Goal: Information Seeking & Learning: Check status

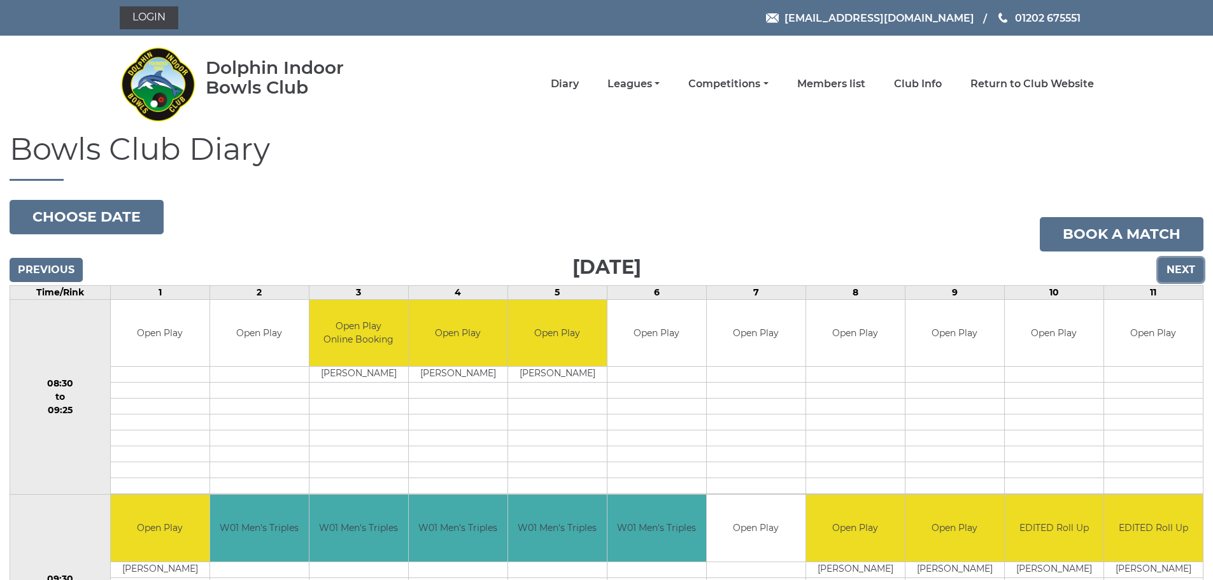
click at [1191, 274] on input "Next" at bounding box center [1180, 270] width 45 height 24
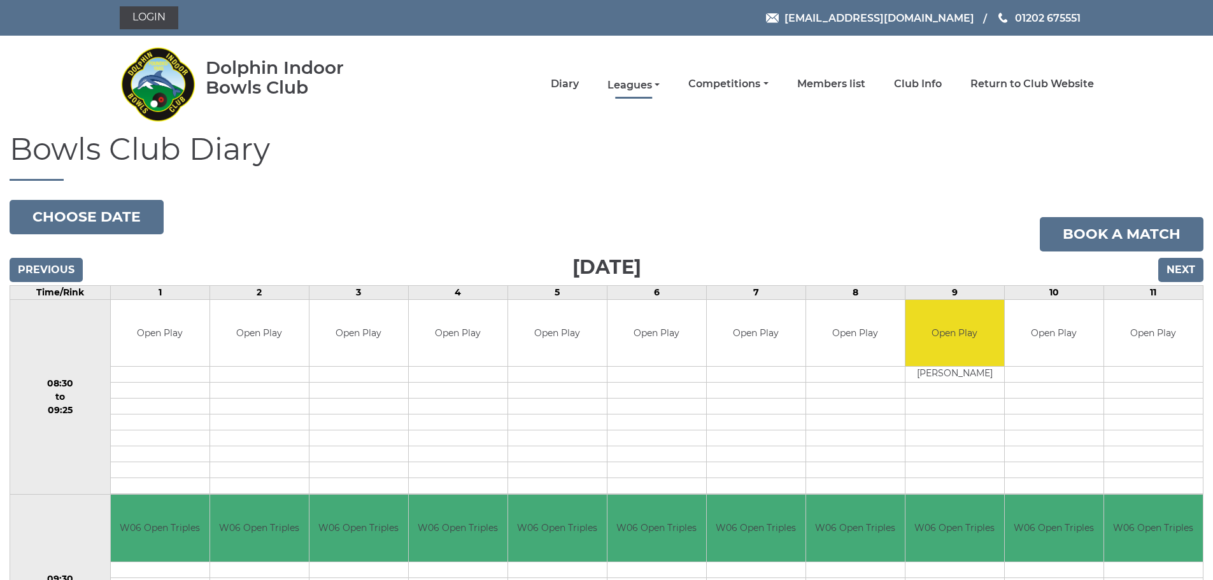
click at [645, 83] on link "Leagues" at bounding box center [633, 85] width 52 height 14
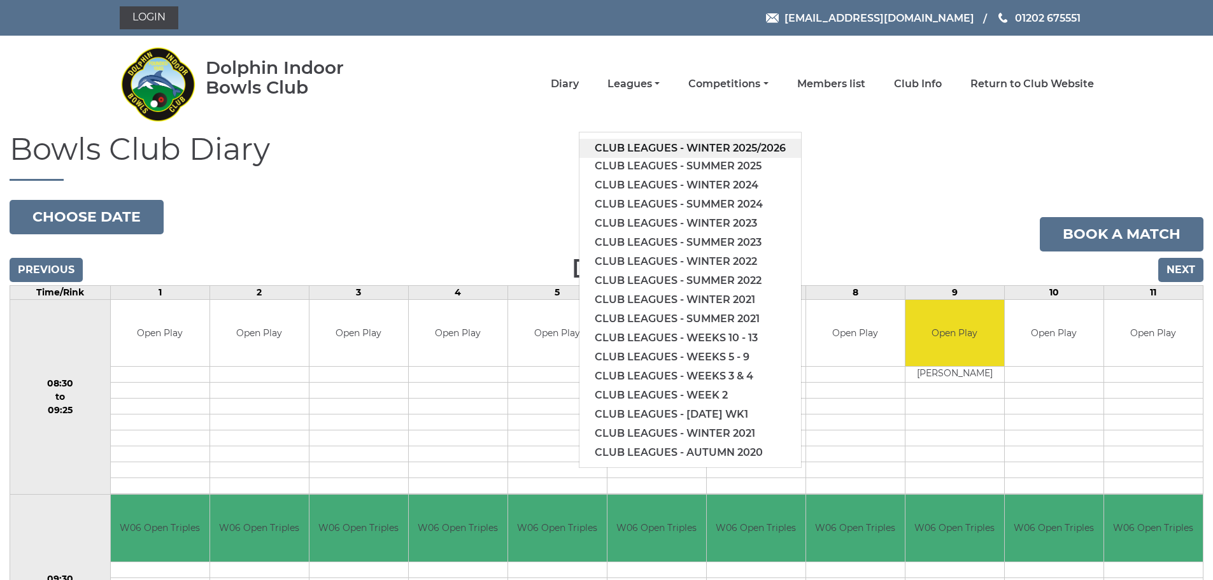
click at [706, 147] on link "Club leagues - Winter 2025/2026" at bounding box center [690, 148] width 222 height 19
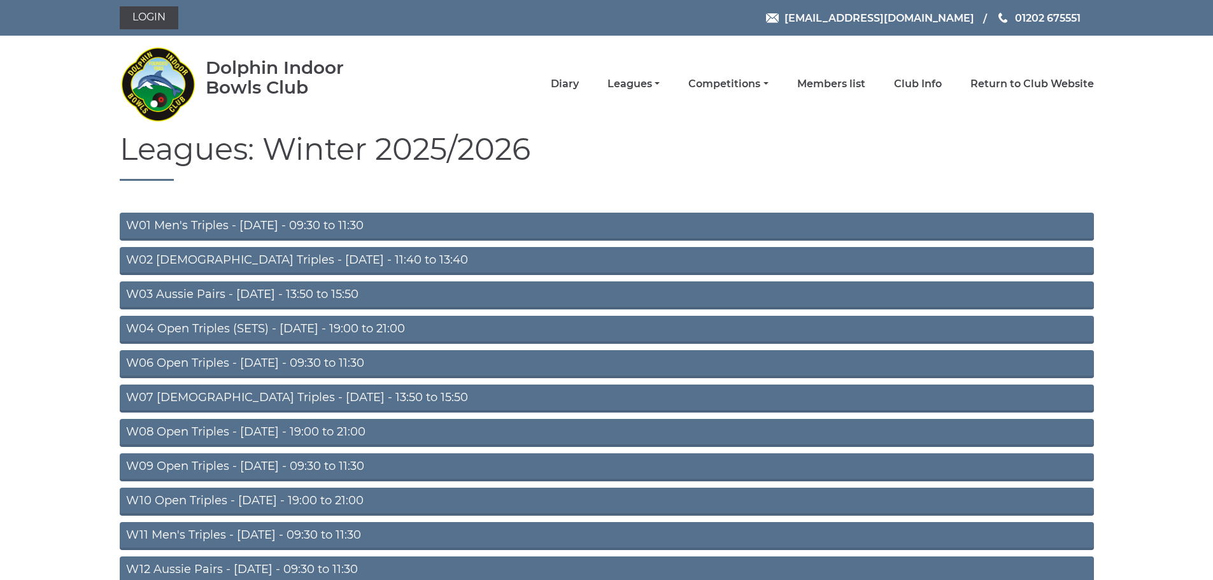
click at [353, 225] on link "W01 Men's Triples - Monday - 09:30 to 11:30" at bounding box center [607, 227] width 974 height 28
